Goal: Task Accomplishment & Management: Manage account settings

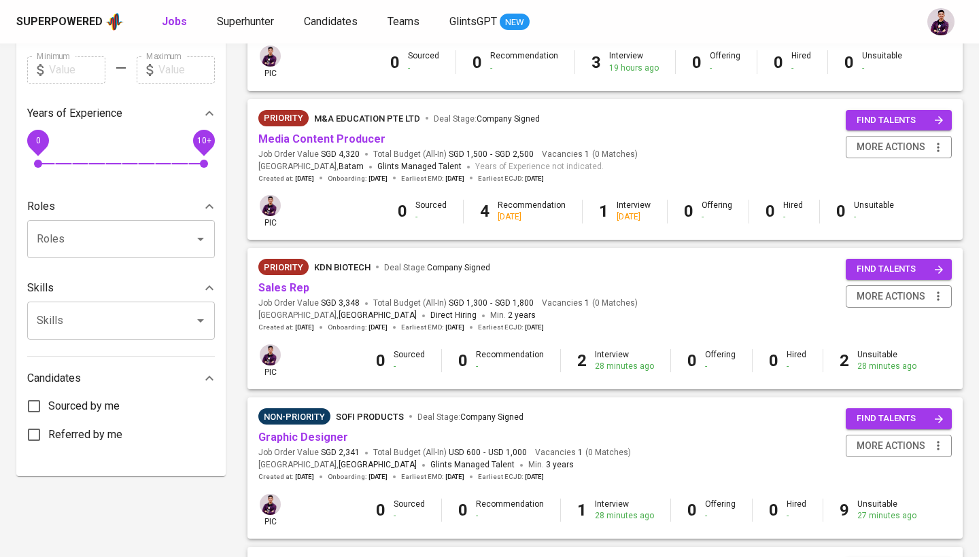
scroll to position [398, 0]
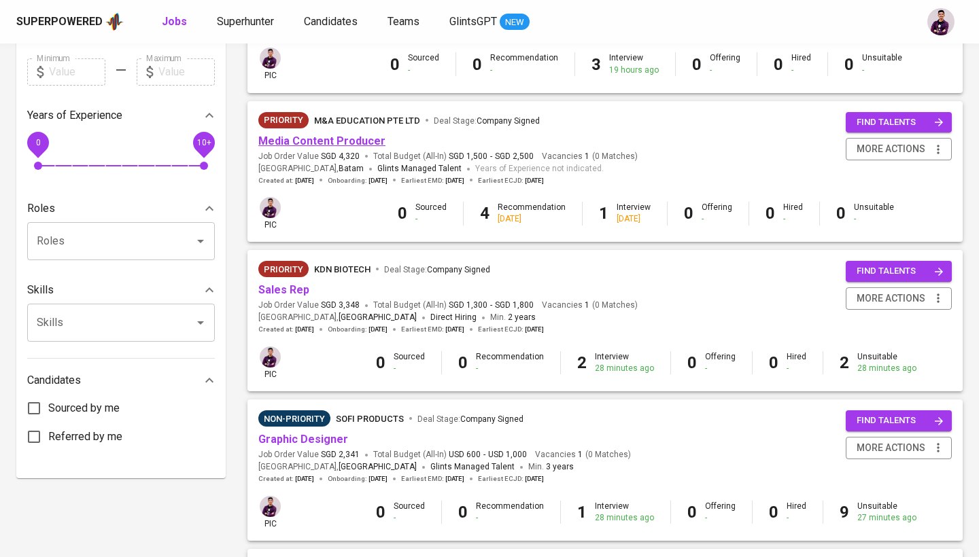
click at [336, 143] on link "Media Content Producer" at bounding box center [321, 141] width 127 height 13
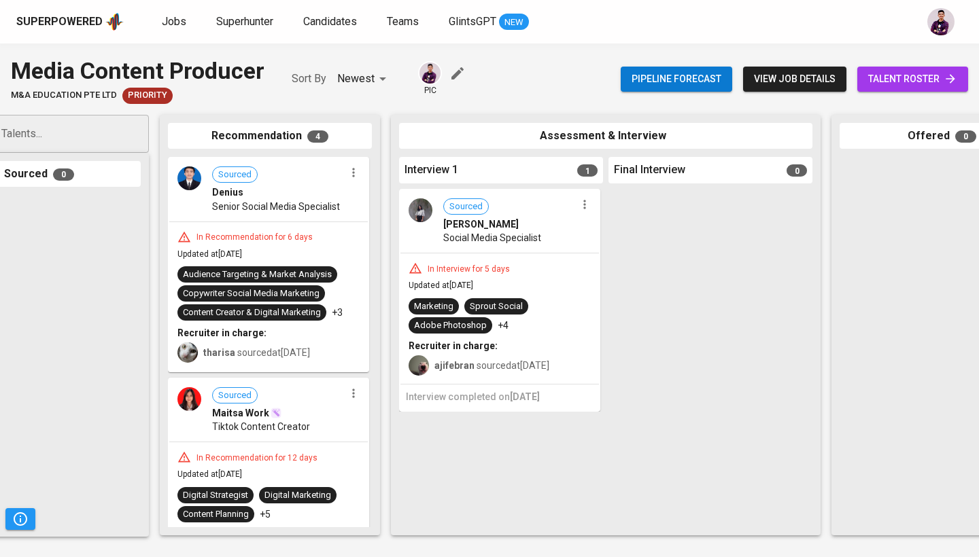
scroll to position [0, 102]
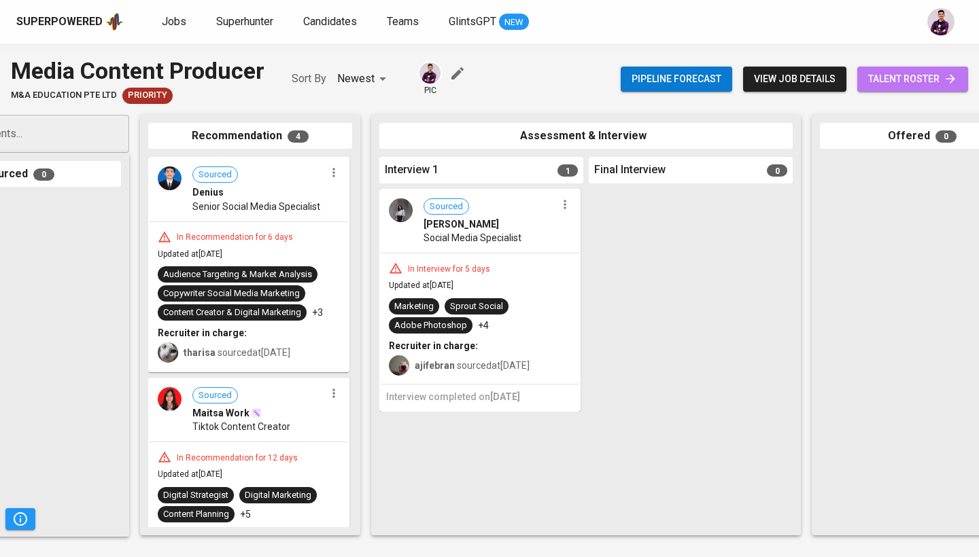
click at [894, 84] on span "talent roster" at bounding box center [912, 79] width 89 height 17
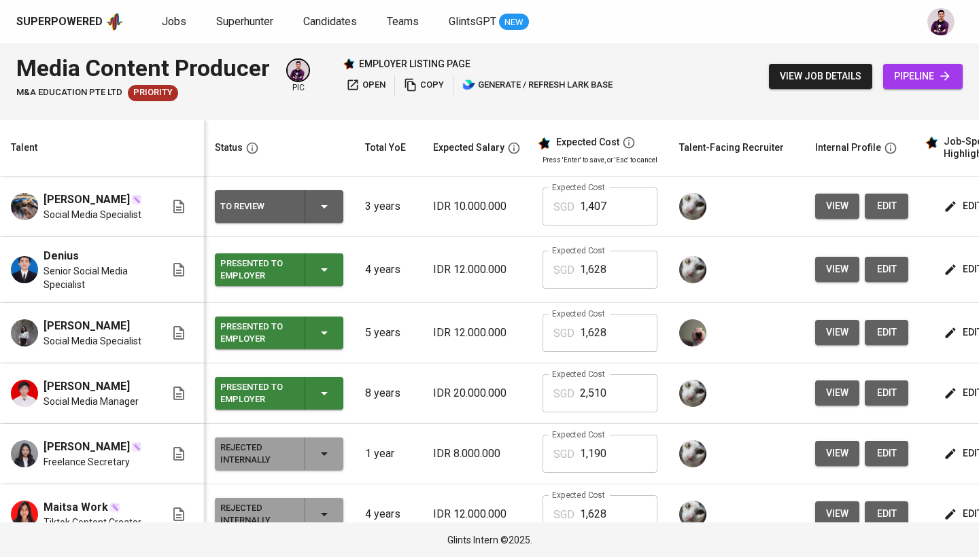
click at [328, 278] on icon "button" at bounding box center [324, 270] width 16 height 16
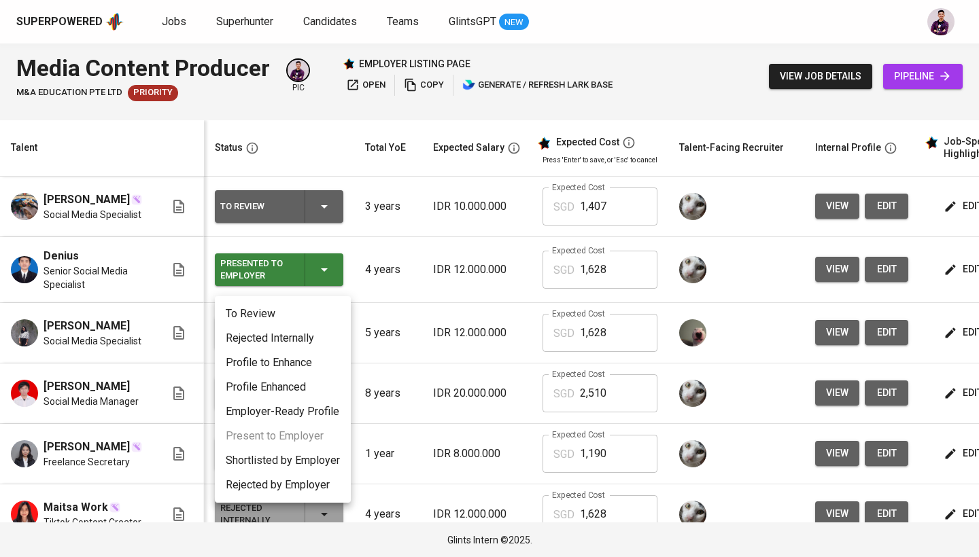
click at [317, 348] on li "Rejected Internally" at bounding box center [283, 338] width 136 height 24
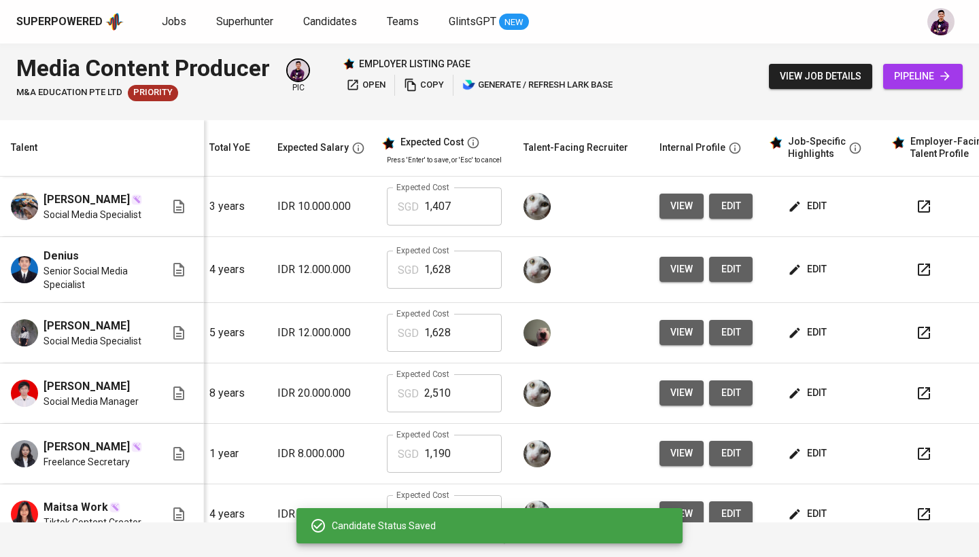
scroll to position [0, 167]
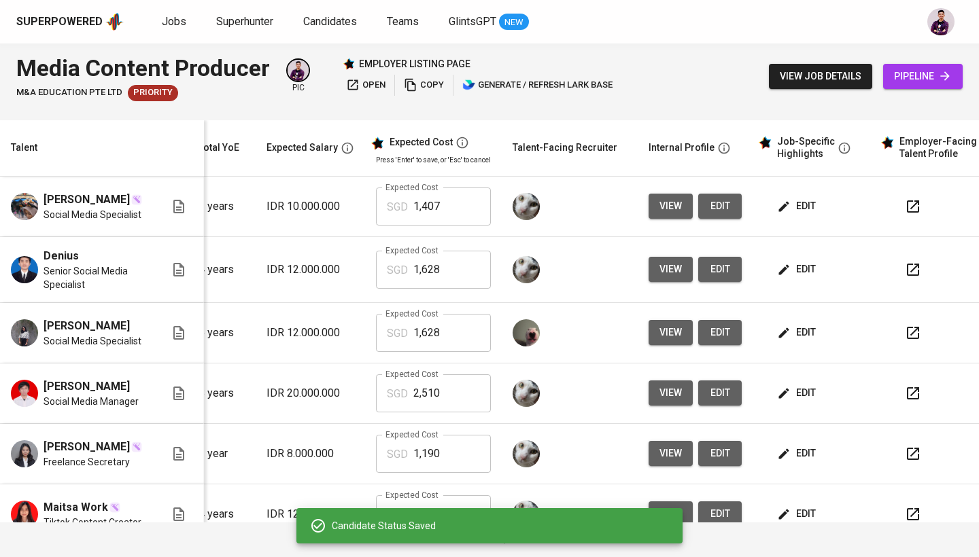
click at [805, 207] on span "edit" at bounding box center [798, 206] width 36 height 17
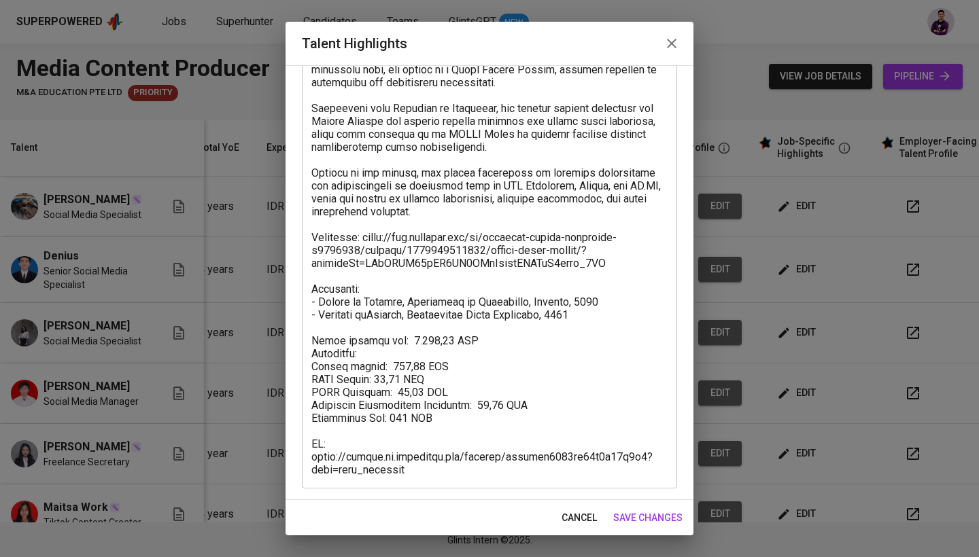
scroll to position [195, 0]
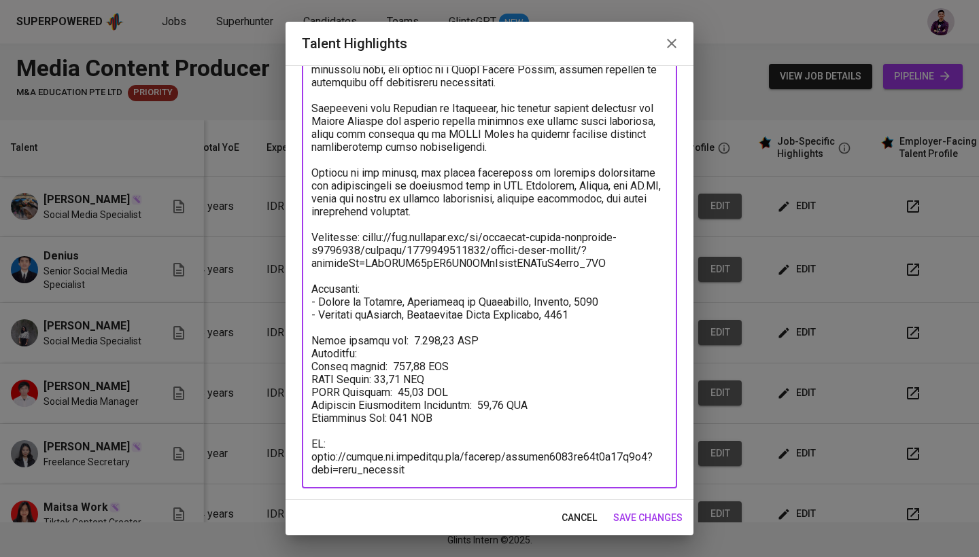
drag, startPoint x: 415, startPoint y: 470, endPoint x: 310, endPoint y: 436, distance: 110.5
click at [310, 436] on div "x Talent Highlights" at bounding box center [489, 218] width 375 height 542
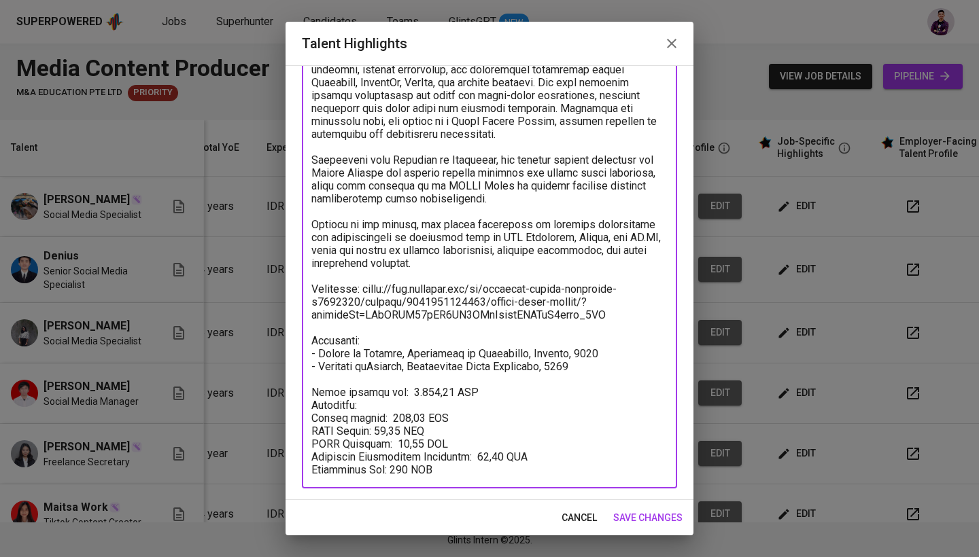
scroll to position [143, 0]
click at [379, 420] on textarea at bounding box center [489, 244] width 356 height 465
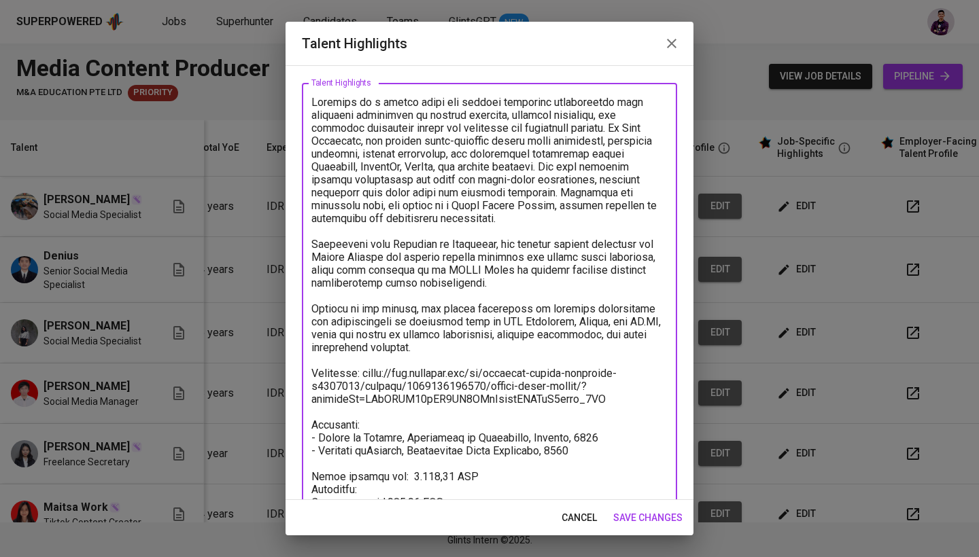
scroll to position [58, 0]
type textarea "[PERSON_NAME] is a social media and digital marketing professional with extensi…"
click at [642, 520] on span "save changes" at bounding box center [647, 518] width 69 height 17
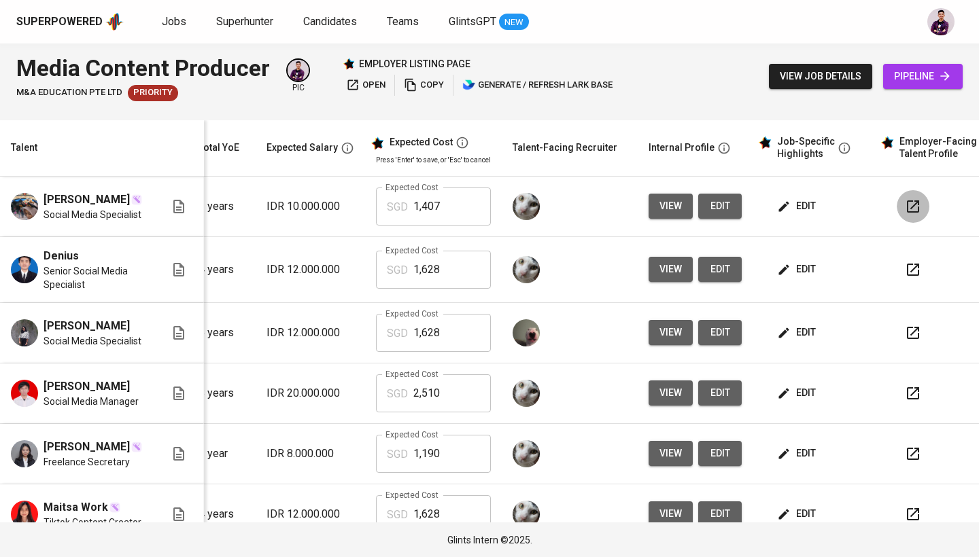
click at [905, 213] on icon "button" at bounding box center [913, 206] width 16 height 16
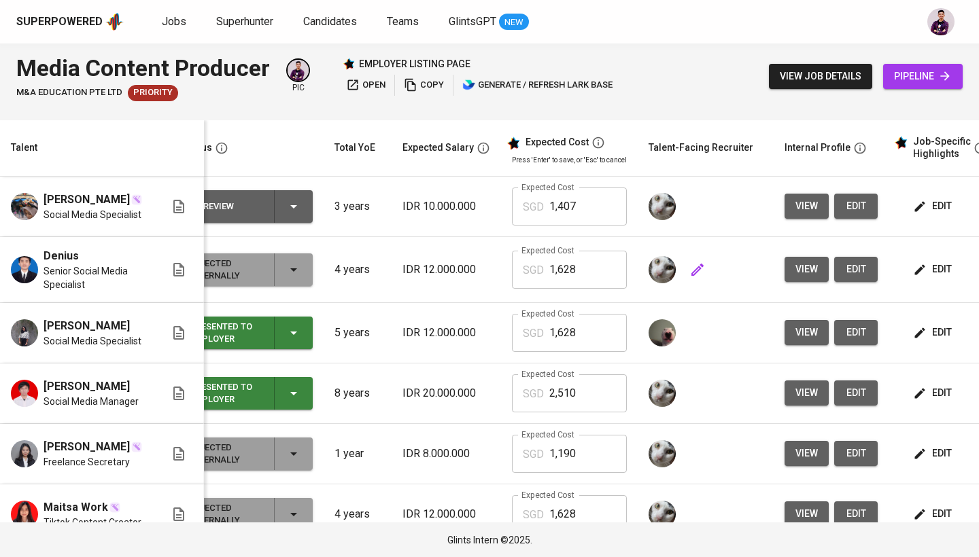
scroll to position [0, 0]
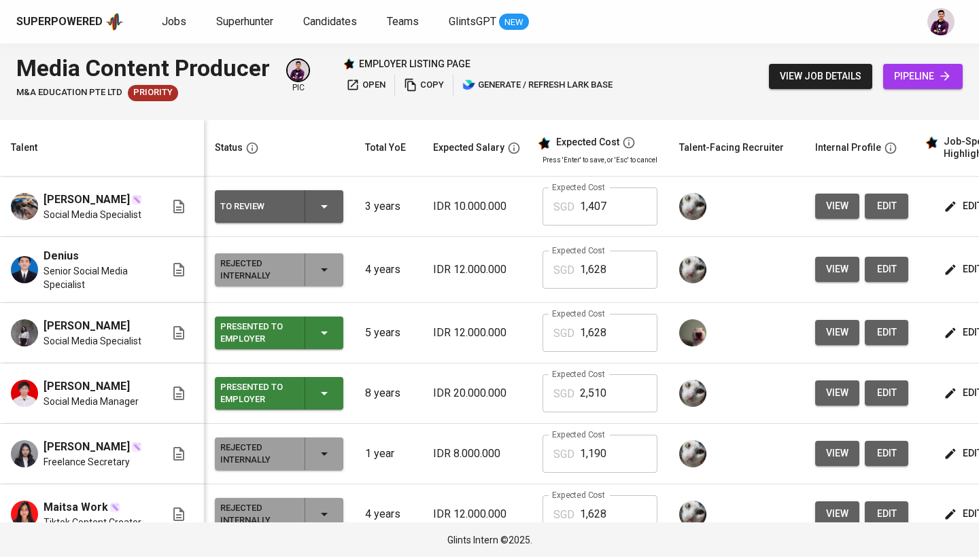
click at [324, 209] on icon "button" at bounding box center [324, 206] width 7 height 3
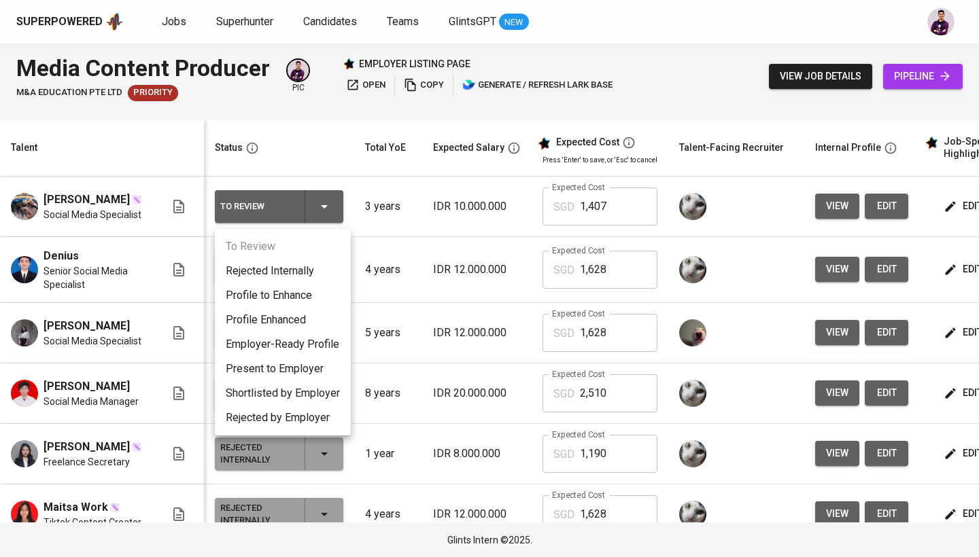
click at [292, 377] on li "Present to Employer" at bounding box center [283, 369] width 136 height 24
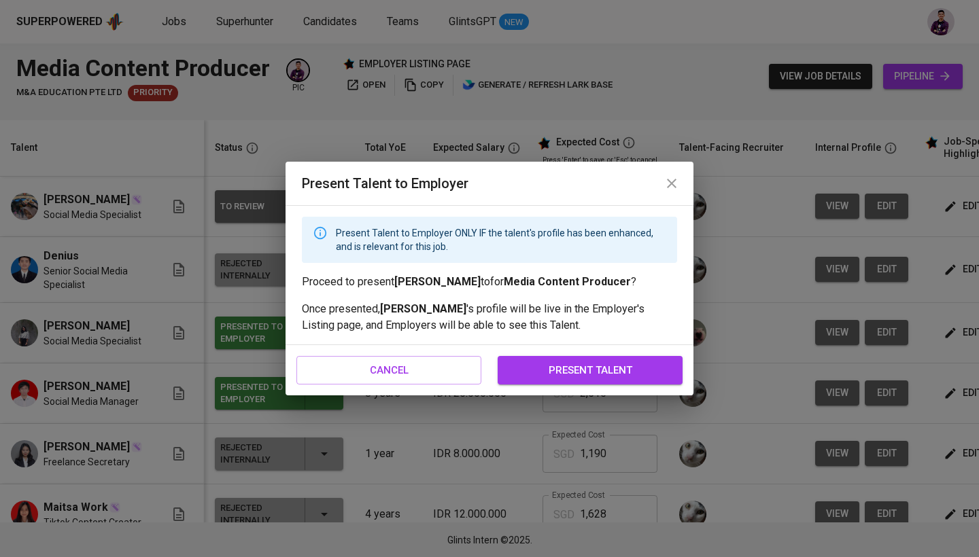
click at [568, 375] on span "present talent" at bounding box center [589, 371] width 155 height 18
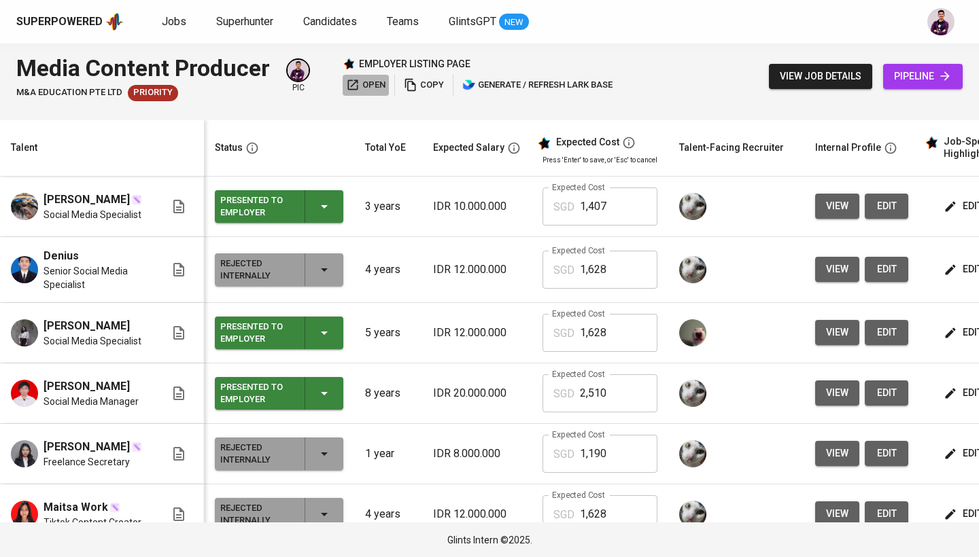
click at [377, 87] on span "open" at bounding box center [365, 85] width 39 height 16
click at [185, 21] on link "Jobs" at bounding box center [175, 22] width 27 height 17
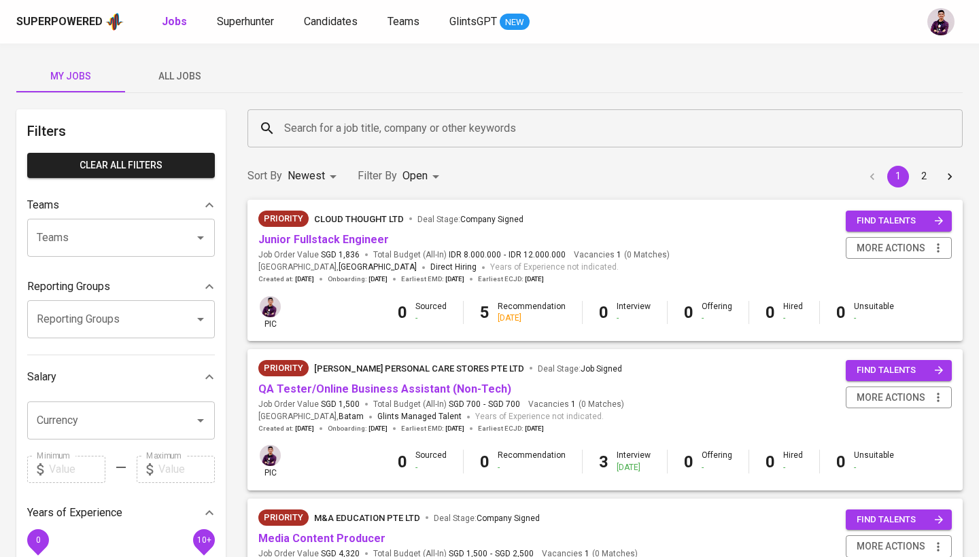
click at [188, 77] on span "All Jobs" at bounding box center [179, 76] width 92 height 17
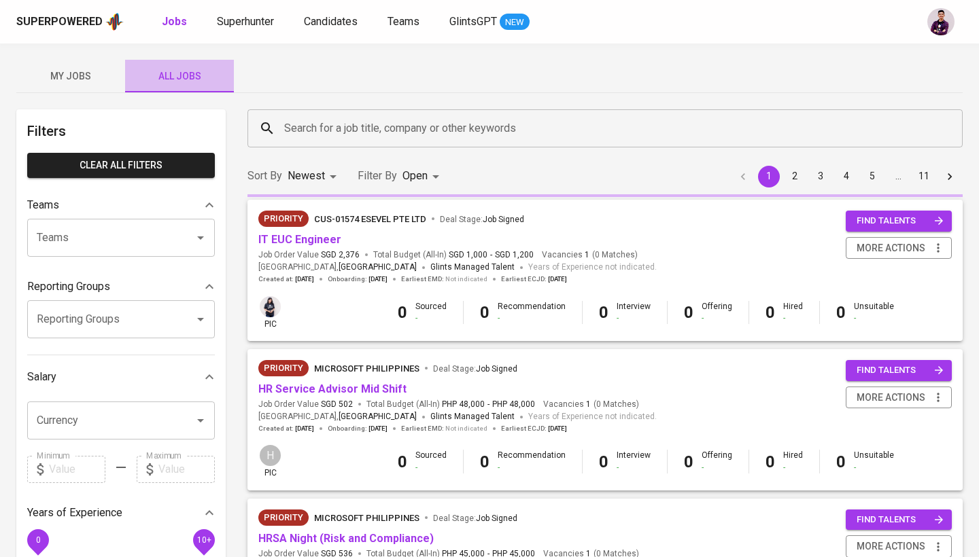
click at [188, 77] on span "All Jobs" at bounding box center [179, 76] width 92 height 17
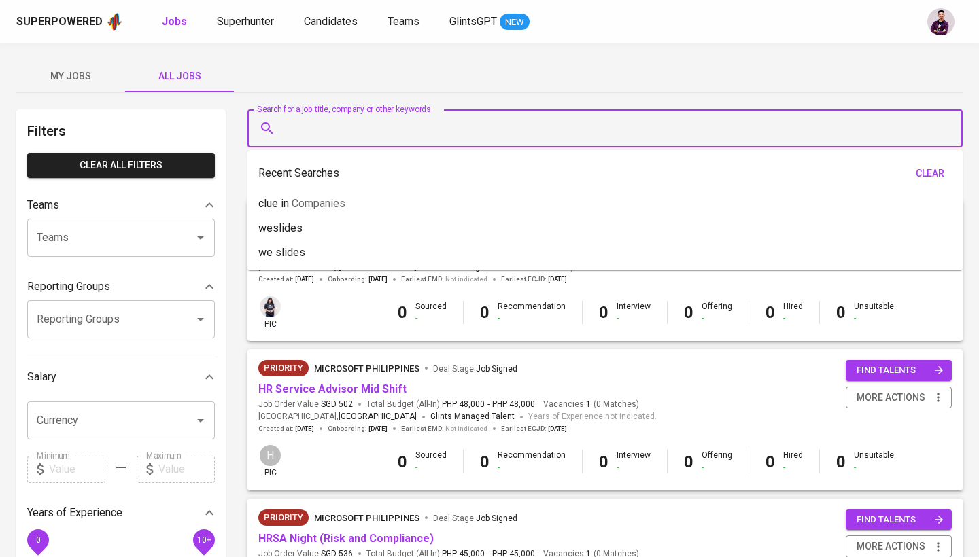
click at [341, 128] on input "Search for a job title, company or other keywords" at bounding box center [608, 129] width 655 height 26
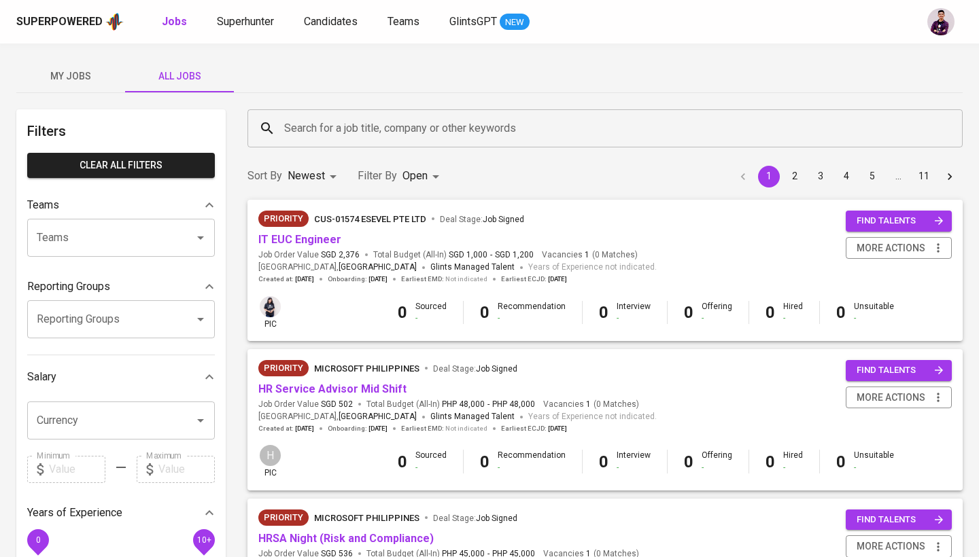
click at [315, 88] on div "My Jobs All Jobs" at bounding box center [489, 76] width 946 height 33
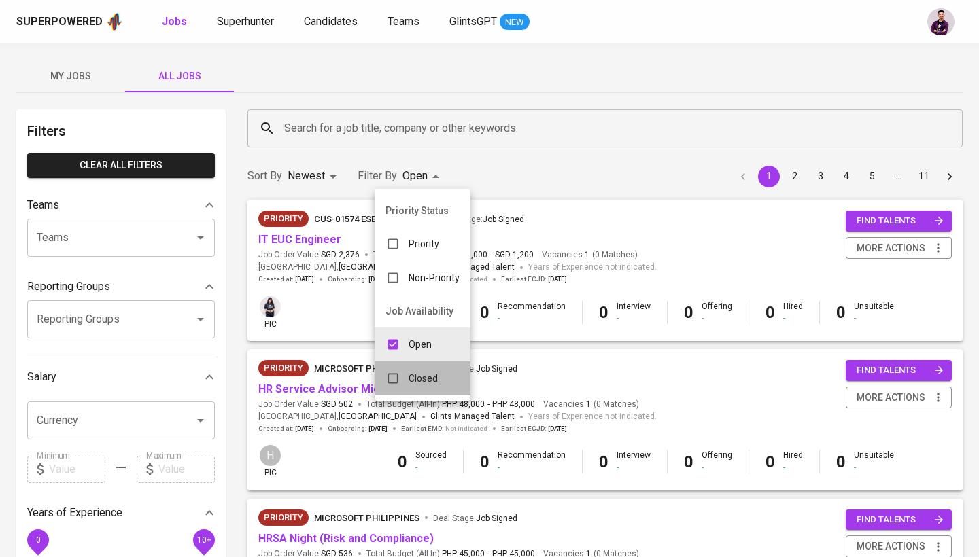
click at [440, 375] on div "Closed" at bounding box center [412, 379] width 74 height 26
type input "OPEN,CLOSE"
checkbox input "true"
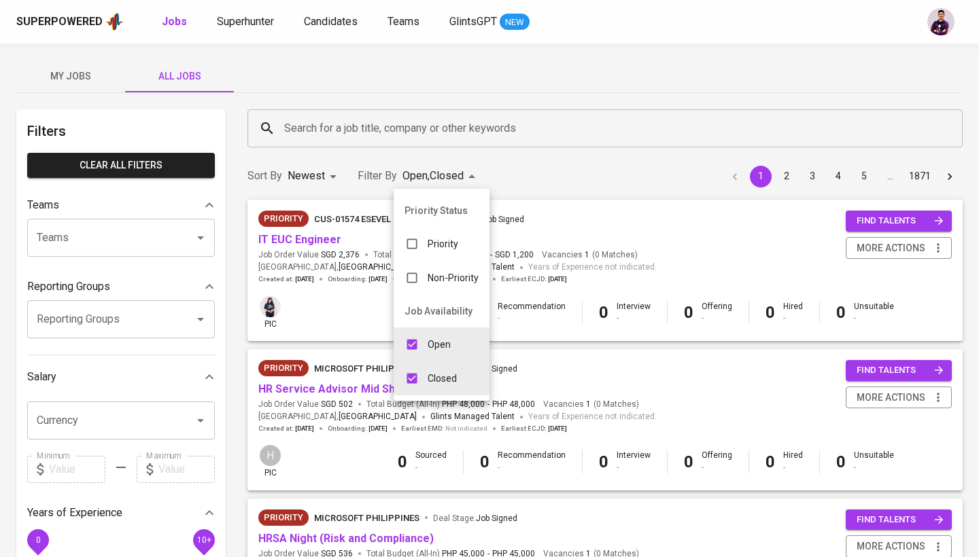
click at [396, 135] on div at bounding box center [489, 278] width 979 height 557
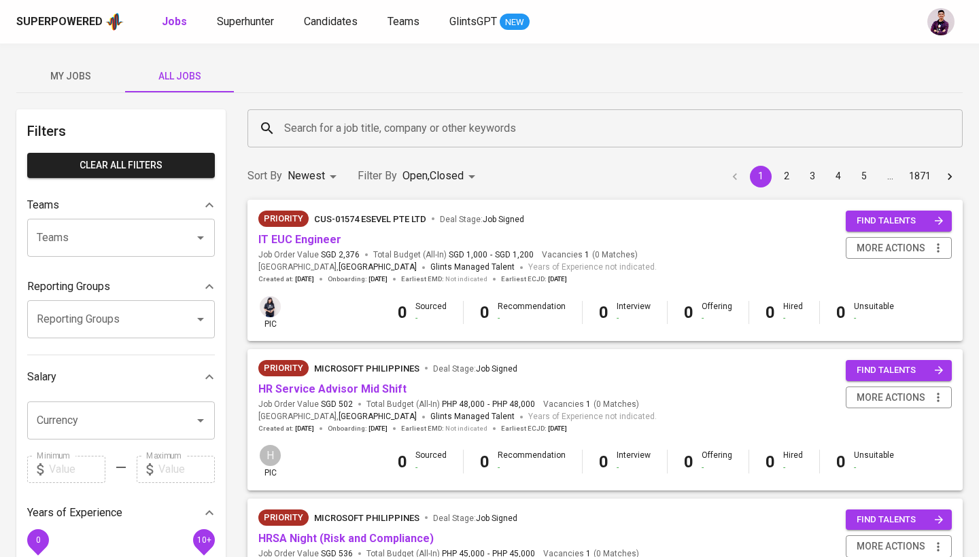
click at [396, 131] on input "Search for a job title, company or other keywords" at bounding box center [608, 129] width 655 height 26
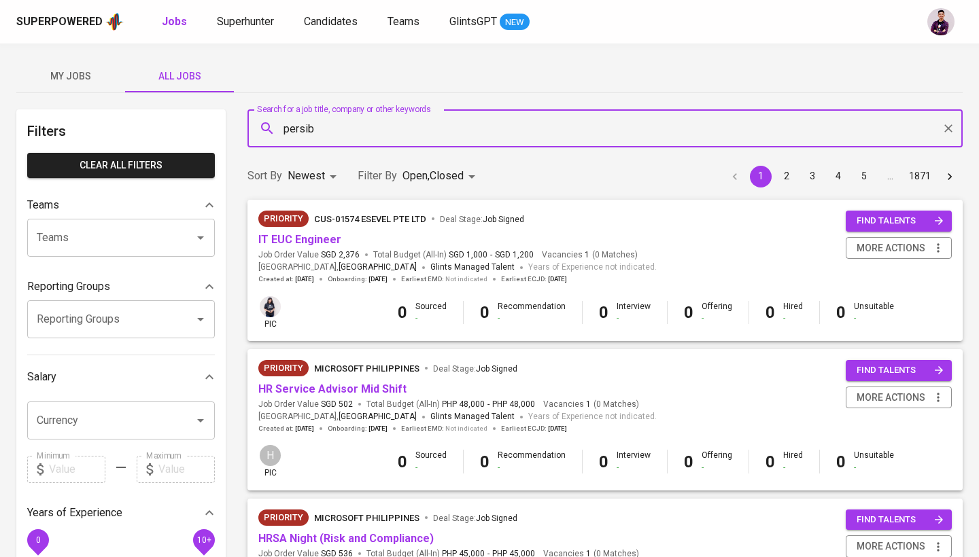
type input "persib"
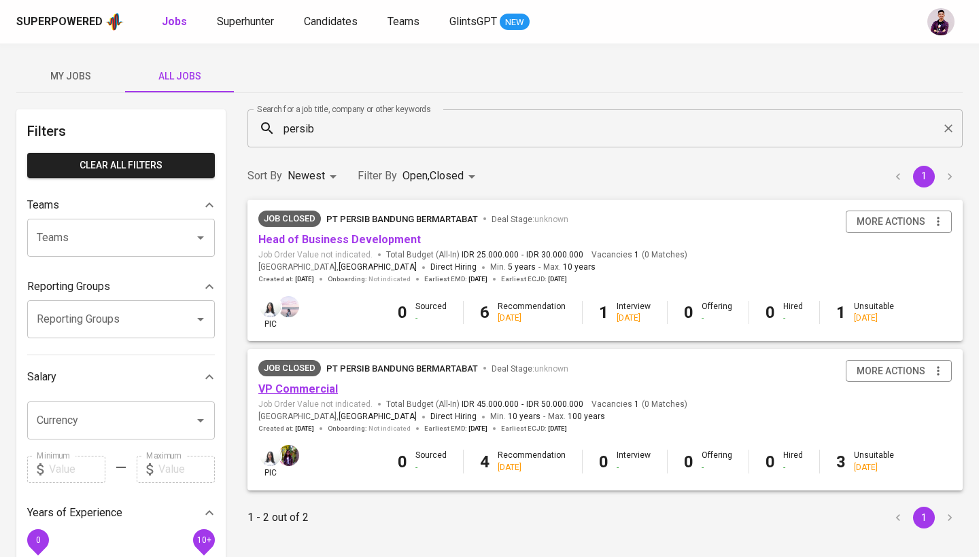
click at [313, 391] on link "VP Commercial" at bounding box center [298, 389] width 80 height 13
click at [384, 133] on input "persib" at bounding box center [608, 129] width 655 height 26
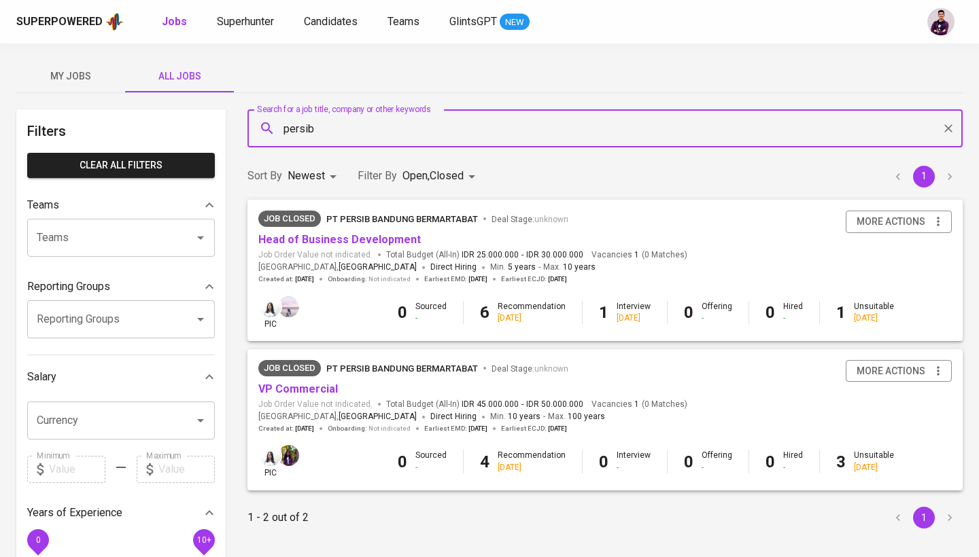
click at [325, 135] on input "persib" at bounding box center [608, 129] width 655 height 26
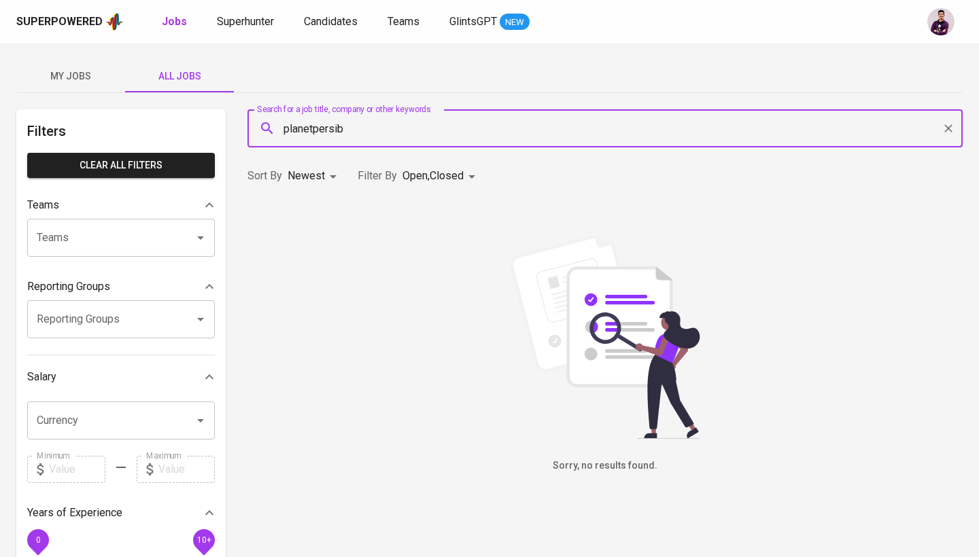
click at [310, 129] on input "planetpersib" at bounding box center [608, 129] width 655 height 26
type input "planet persib"
click at [458, 134] on input "planet persib" at bounding box center [608, 129] width 655 height 26
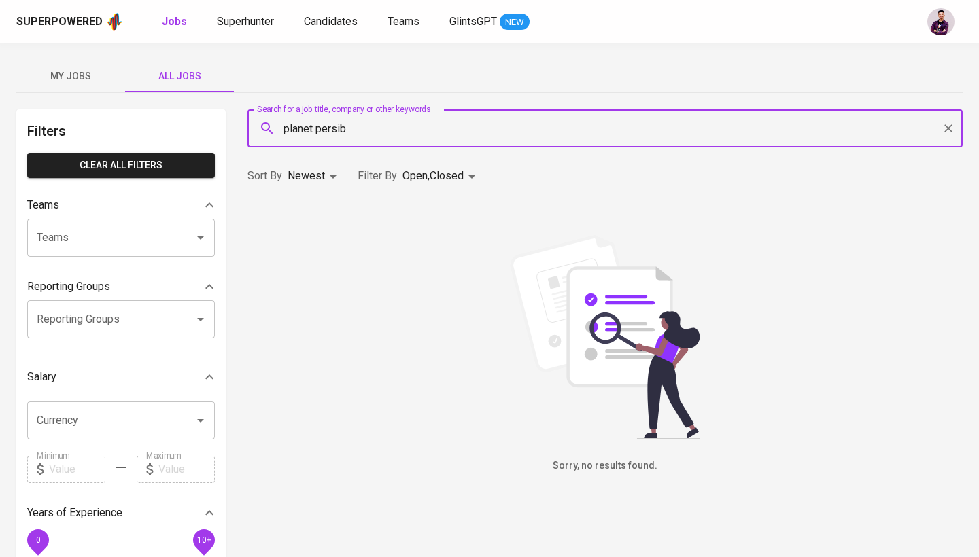
click at [458, 134] on input "planet persib" at bounding box center [608, 129] width 655 height 26
type input "planetpersib.com"
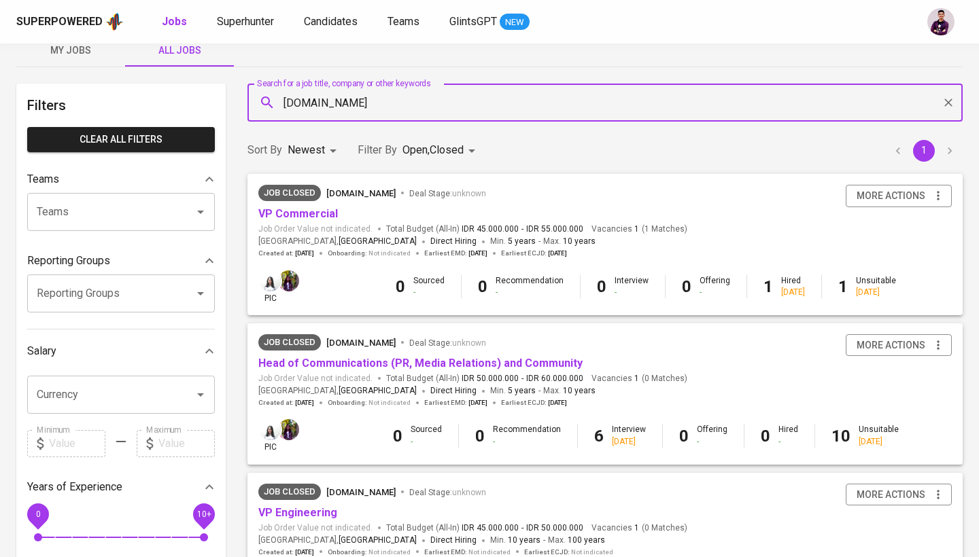
scroll to position [24, 0]
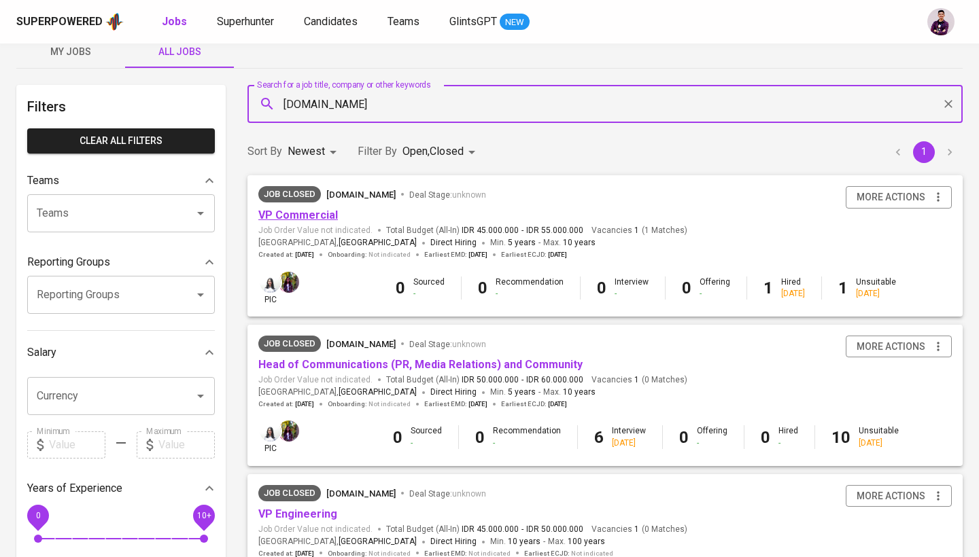
click at [294, 210] on link "VP Commercial" at bounding box center [298, 215] width 80 height 13
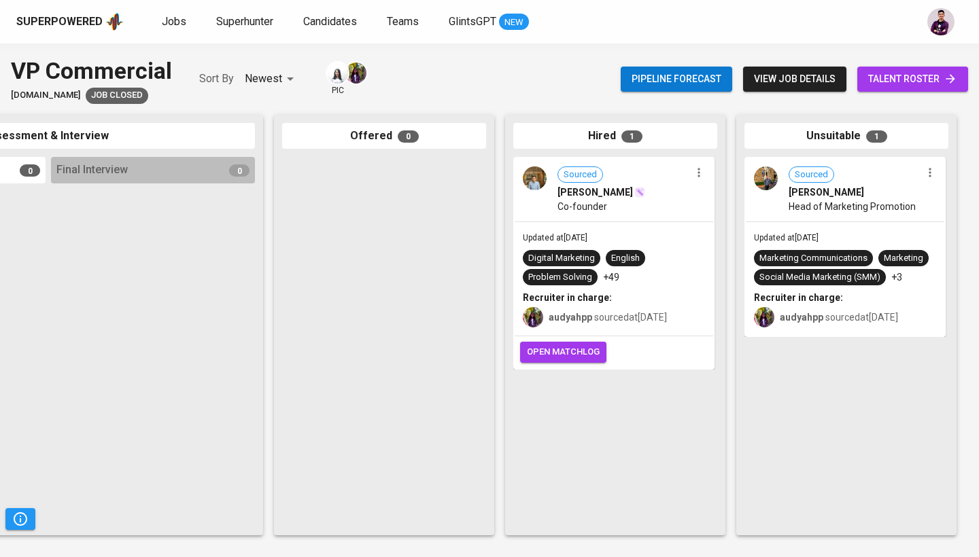
click at [527, 183] on img at bounding box center [535, 179] width 24 height 24
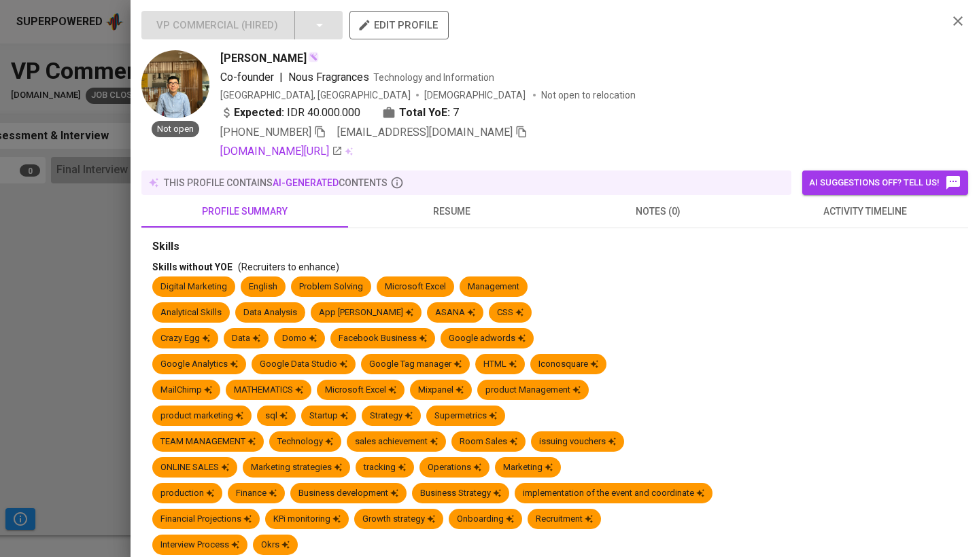
click at [843, 218] on span "activity timeline" at bounding box center [864, 211] width 190 height 17
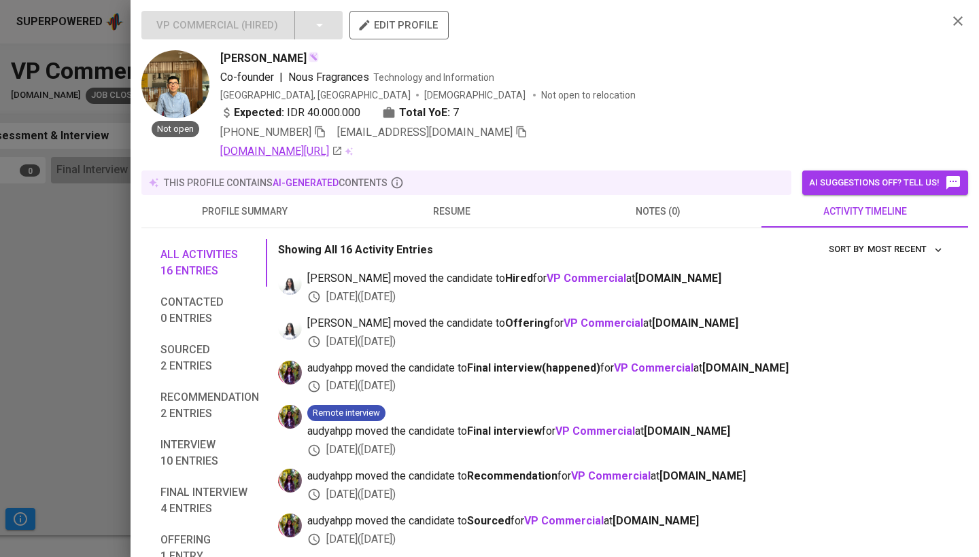
click at [343, 153] on icon at bounding box center [337, 150] width 11 height 11
